Goal: Obtain resource: Obtain resource

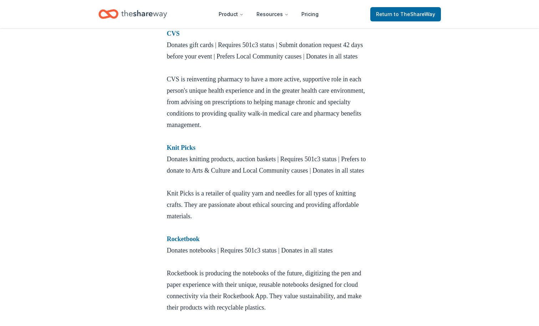
scroll to position [678, 0]
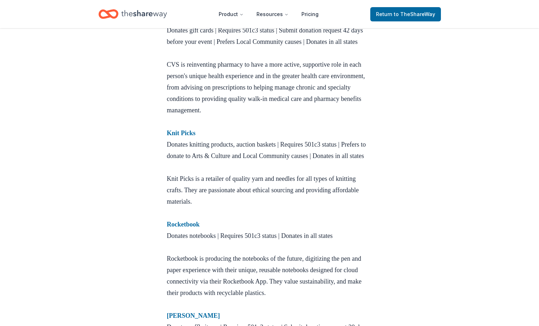
click at [177, 22] on strong "CVS" at bounding box center [173, 18] width 13 height 7
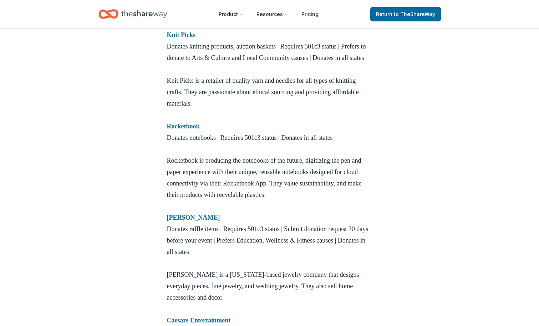
scroll to position [785, 0]
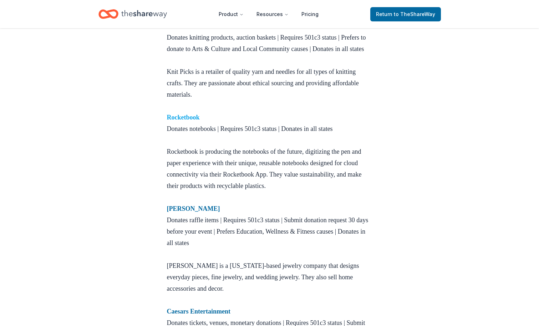
click at [186, 121] on strong "Rocketbook" at bounding box center [183, 117] width 33 height 7
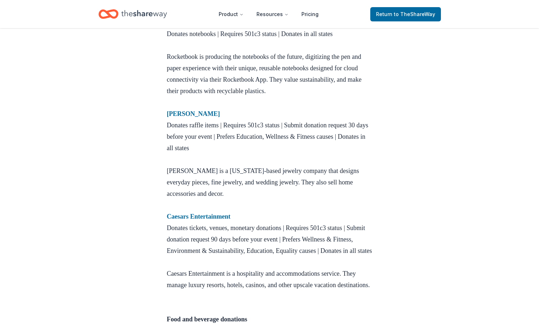
scroll to position [892, 0]
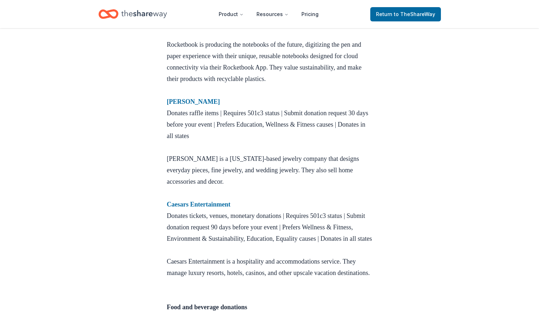
click at [191, 14] on strong "Rocketbook" at bounding box center [183, 10] width 33 height 7
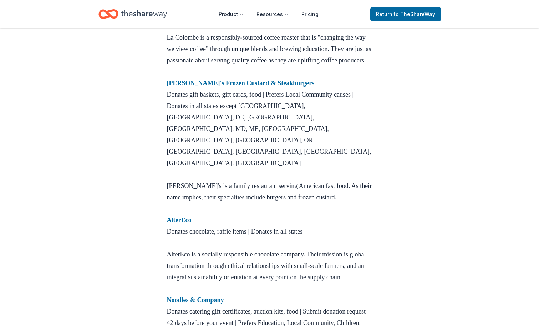
scroll to position [1248, 0]
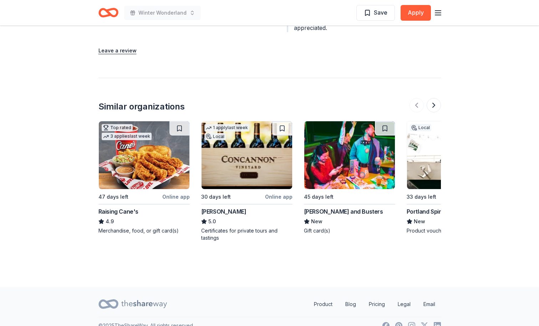
scroll to position [864, 0]
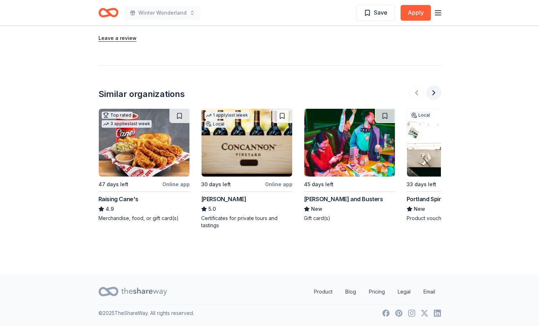
click at [436, 95] on button at bounding box center [434, 93] width 14 height 14
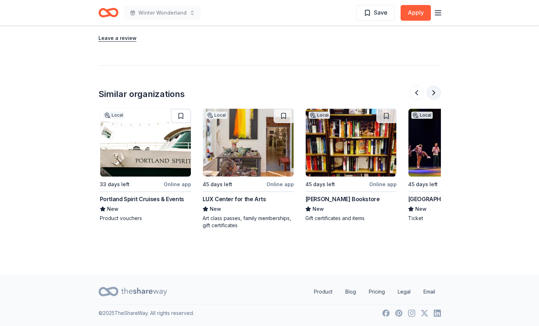
scroll to position [0, 308]
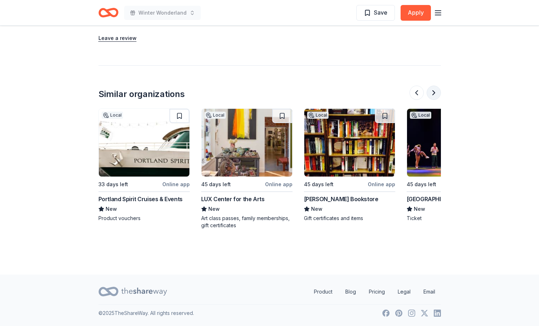
click at [434, 95] on button at bounding box center [434, 93] width 14 height 14
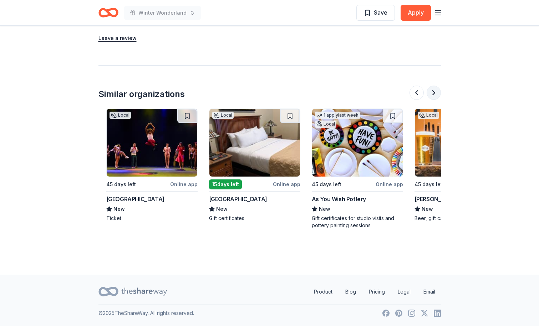
scroll to position [0, 616]
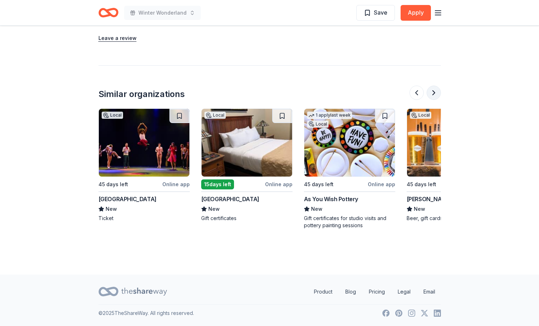
click at [434, 95] on button at bounding box center [434, 93] width 14 height 14
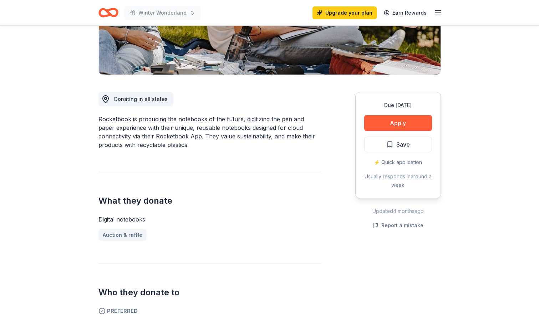
scroll to position [0, 0]
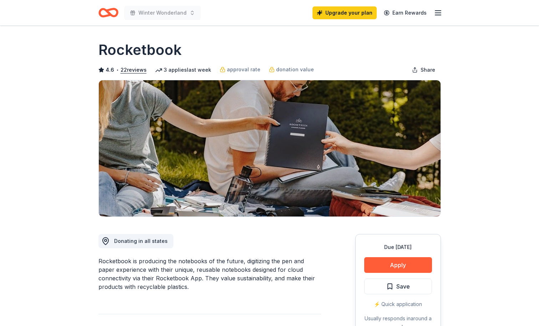
drag, startPoint x: 184, startPoint y: 52, endPoint x: 85, endPoint y: 57, distance: 98.9
click at [141, 52] on div "Rocketbook" at bounding box center [269, 50] width 342 height 20
drag, startPoint x: 68, startPoint y: 51, endPoint x: 134, endPoint y: 54, distance: 66.0
click at [191, 55] on div "Rocketbook" at bounding box center [269, 50] width 342 height 20
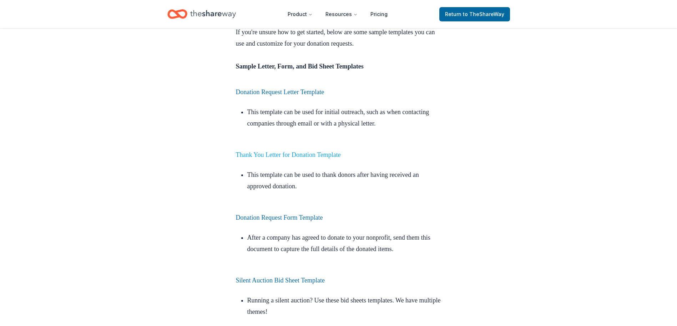
scroll to position [1947, 0]
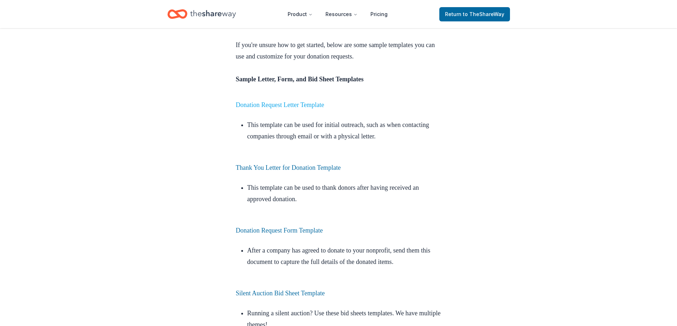
click at [303, 101] on link "Donation Request Letter Template" at bounding box center [280, 104] width 88 height 7
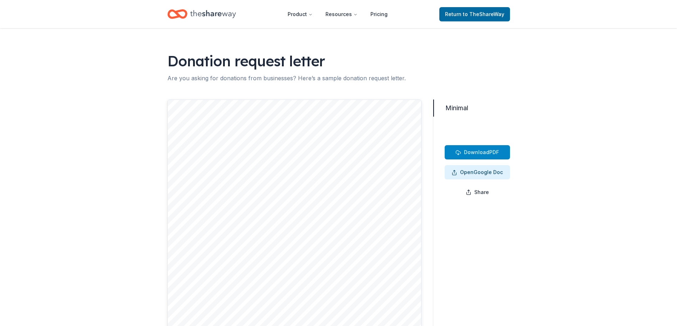
click at [477, 152] on span "Download" at bounding box center [476, 152] width 25 height 6
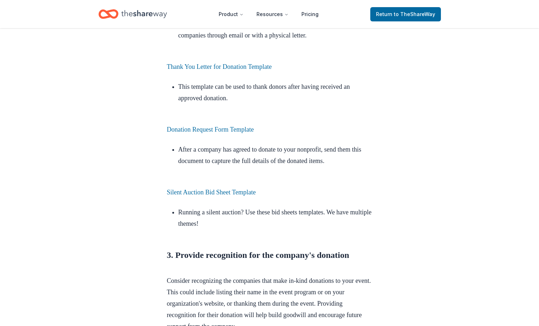
scroll to position [2090, 0]
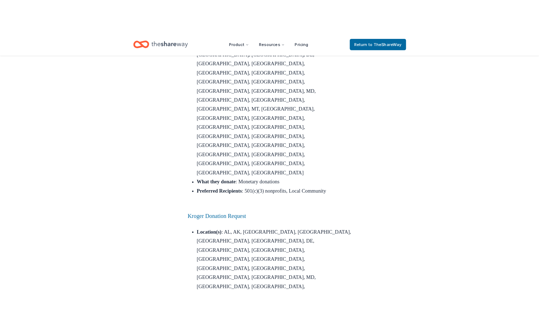
scroll to position [3424, 0]
